Goal: Task Accomplishment & Management: Manage account settings

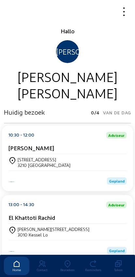
click at [25, 161] on div "Broekstraat 4" at bounding box center [44, 160] width 53 height 6
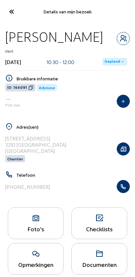
click at [129, 185] on icon "button" at bounding box center [123, 186] width 12 height 7
click at [7, 12] on icon at bounding box center [11, 11] width 11 height 11
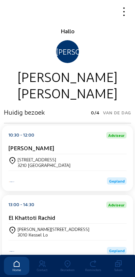
click at [65, 267] on div "Bezoeken" at bounding box center [67, 269] width 25 height 4
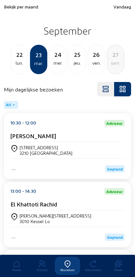
click at [19, 7] on span "Bekijk per maand" at bounding box center [21, 7] width 34 height 6
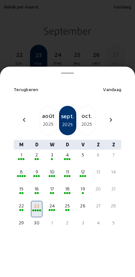
click at [20, 106] on div "chevron_left août 2025 sept. 2025 oct. 2025 chevron_right" at bounding box center [67, 120] width 115 height 29
click at [23, 116] on mat-icon "chevron_left" at bounding box center [24, 120] width 8 height 8
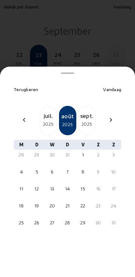
click at [25, 116] on mat-icon "chevron_left" at bounding box center [24, 120] width 8 height 8
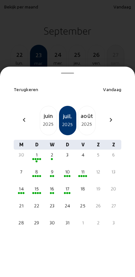
click at [25, 114] on div "chevron_left juin 2025 juil. 2025 août 2025 chevron_right" at bounding box center [67, 120] width 115 height 29
click at [23, 116] on mat-icon "chevron_left" at bounding box center [24, 120] width 8 height 8
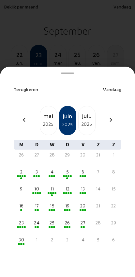
click at [21, 116] on mat-icon "chevron_left" at bounding box center [24, 120] width 8 height 8
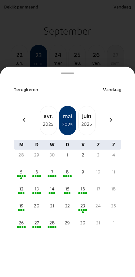
click at [21, 116] on mat-icon "chevron_left" at bounding box center [24, 120] width 8 height 8
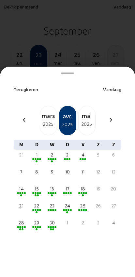
click at [21, 116] on mat-icon "chevron_left" at bounding box center [24, 120] width 8 height 8
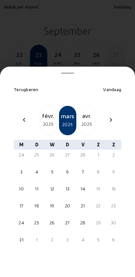
click at [22, 116] on mat-icon "chevron_left" at bounding box center [24, 120] width 8 height 8
click at [23, 116] on mat-icon "chevron_left" at bounding box center [24, 120] width 8 height 8
click at [24, 116] on mat-icon "chevron_left" at bounding box center [24, 120] width 8 height 8
click at [42, 120] on div "2024" at bounding box center [48, 124] width 17 height 8
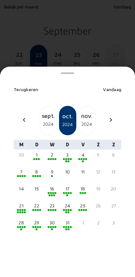
click at [65, 202] on div "24" at bounding box center [67, 205] width 10 height 7
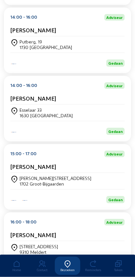
scroll to position [245, 0]
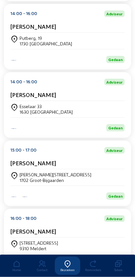
click at [26, 166] on cam-card-title "Bert Schreurs" at bounding box center [33, 163] width 46 height 7
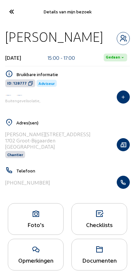
click at [31, 217] on icon at bounding box center [35, 214] width 55 height 8
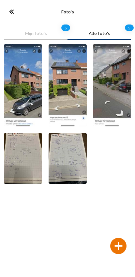
click at [11, 6] on icon at bounding box center [11, 11] width 11 height 11
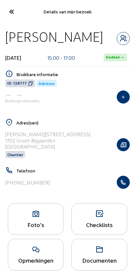
scroll to position [8, 0]
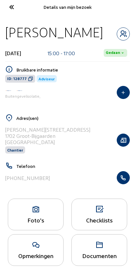
click at [106, 244] on icon at bounding box center [99, 245] width 55 height 8
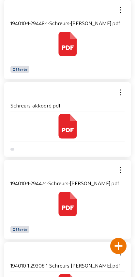
scroll to position [262, 0]
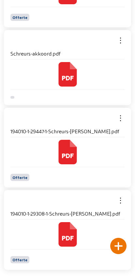
click at [51, 231] on cam-local-icon at bounding box center [67, 234] width 114 height 24
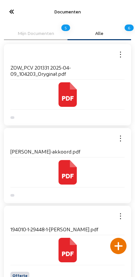
click at [38, 91] on cam-local-icon at bounding box center [67, 94] width 114 height 24
click at [8, 10] on icon at bounding box center [11, 11] width 11 height 11
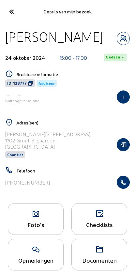
click at [8, 10] on icon at bounding box center [11, 11] width 11 height 11
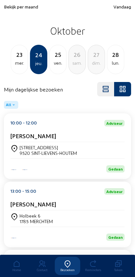
click at [13, 7] on span "Bekijk per maand" at bounding box center [21, 7] width 34 height 6
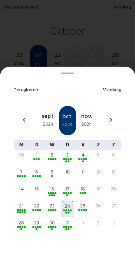
click at [105, 86] on span "Vandaag" at bounding box center [112, 89] width 18 height 6
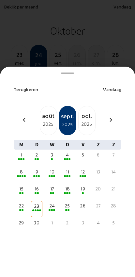
click at [69, 175] on div at bounding box center [67, 176] width 10 height 2
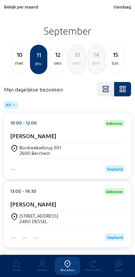
click at [91, 149] on div "Borsbeeksebrug 901 2600 Berchem" at bounding box center [67, 150] width 114 height 11
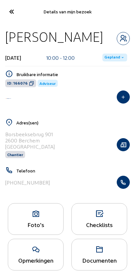
click at [8, 13] on icon at bounding box center [11, 11] width 11 height 11
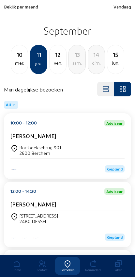
click at [20, 63] on div "mer." at bounding box center [19, 63] width 17 height 8
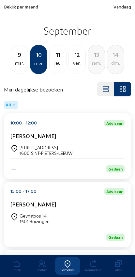
click at [18, 63] on div "mar." at bounding box center [19, 63] width 17 height 8
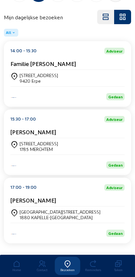
scroll to position [76, 0]
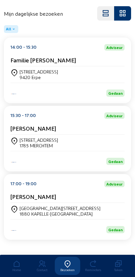
click at [26, 143] on div "[STREET_ADDRESS]" at bounding box center [39, 140] width 38 height 6
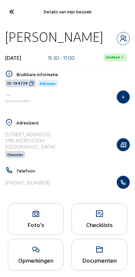
click at [36, 217] on icon at bounding box center [35, 214] width 55 height 8
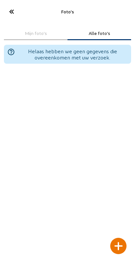
click at [120, 237] on div at bounding box center [118, 245] width 16 height 16
click at [118, 237] on div at bounding box center [118, 245] width 16 height 16
click at [120, 237] on div at bounding box center [118, 245] width 16 height 16
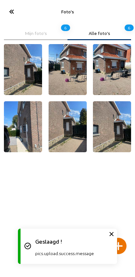
click at [8, 2] on div "Foto's" at bounding box center [67, 11] width 135 height 23
click at [14, 12] on icon at bounding box center [11, 11] width 11 height 11
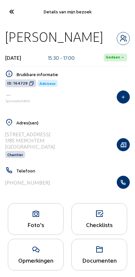
click at [126, 145] on icon "button" at bounding box center [123, 144] width 12 height 7
click at [36, 220] on div "Foto's" at bounding box center [36, 219] width 56 height 32
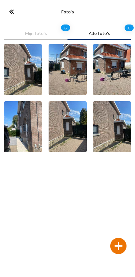
click at [119, 237] on div at bounding box center [118, 245] width 16 height 16
click at [116, 237] on div at bounding box center [118, 245] width 16 height 16
